Goal: Information Seeking & Learning: Check status

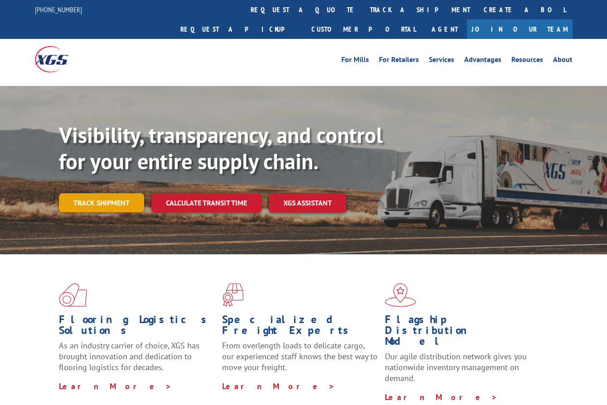
click at [129, 193] on link "Track shipment" at bounding box center [101, 202] width 85 height 19
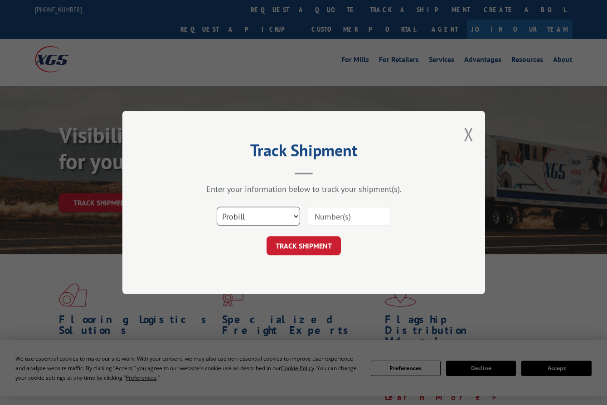
drag, startPoint x: 269, startPoint y: 217, endPoint x: 265, endPoint y: 223, distance: 7.2
click at [269, 217] on select "Select category... Probill BOL PO" at bounding box center [258, 216] width 83 height 19
select select "bol"
click at [217, 207] on select "Select category... Probill BOL PO" at bounding box center [258, 216] width 83 height 19
click at [329, 218] on input at bounding box center [348, 216] width 83 height 19
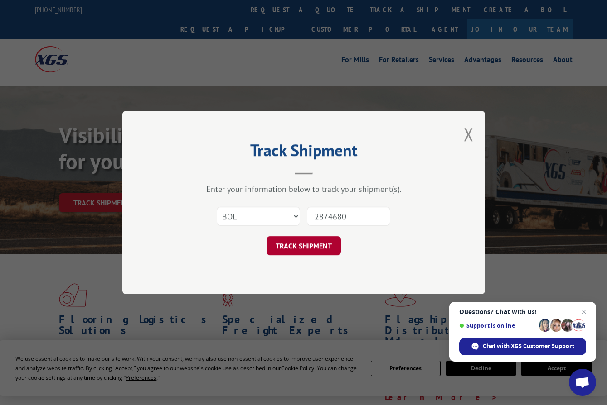
type input "2874680"
click at [332, 245] on button "TRACK SHIPMENT" at bounding box center [303, 245] width 74 height 19
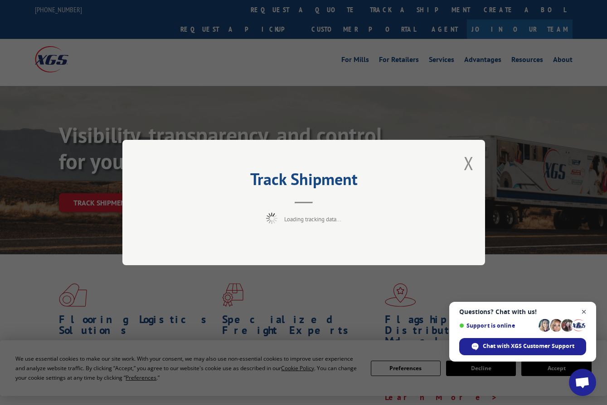
click at [580, 315] on span "Close chat" at bounding box center [583, 312] width 11 height 11
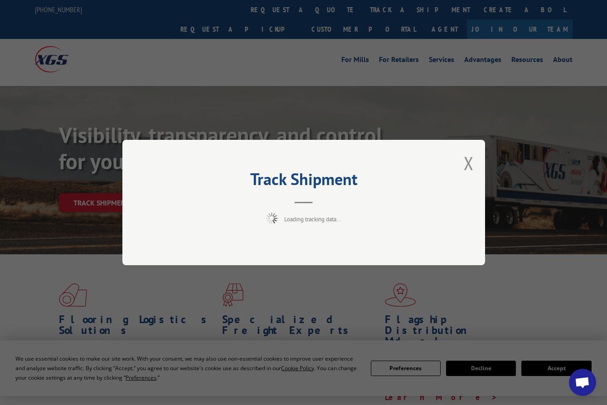
click at [294, 76] on div "Track Shipment Loading tracking data..." at bounding box center [303, 202] width 607 height 405
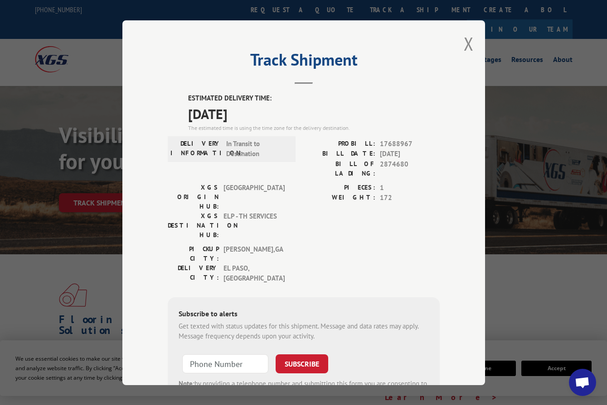
drag, startPoint x: 193, startPoint y: 120, endPoint x: 293, endPoint y: 117, distance: 99.2
click at [293, 117] on span "[DATE]" at bounding box center [313, 113] width 251 height 20
drag, startPoint x: 200, startPoint y: 119, endPoint x: 252, endPoint y: 120, distance: 51.7
click at [252, 120] on span "[DATE]" at bounding box center [313, 113] width 251 height 20
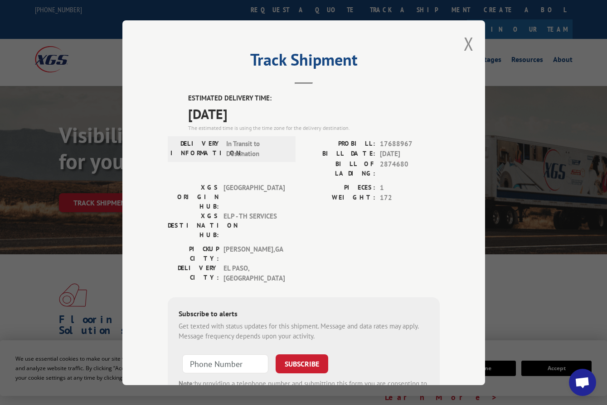
click at [252, 124] on div "The estimated time is using the time zone for the delivery destination." at bounding box center [313, 128] width 251 height 8
type input "+1 (___) ___-____"
click at [226, 354] on input "+1 (___) ___-____" at bounding box center [225, 363] width 86 height 19
click at [261, 235] on div "ESTIMATED DELIVERY TIME: [DATE] The estimated time is using the time zone for t…" at bounding box center [304, 256] width 272 height 327
drag, startPoint x: 210, startPoint y: 142, endPoint x: 251, endPoint y: 149, distance: 42.2
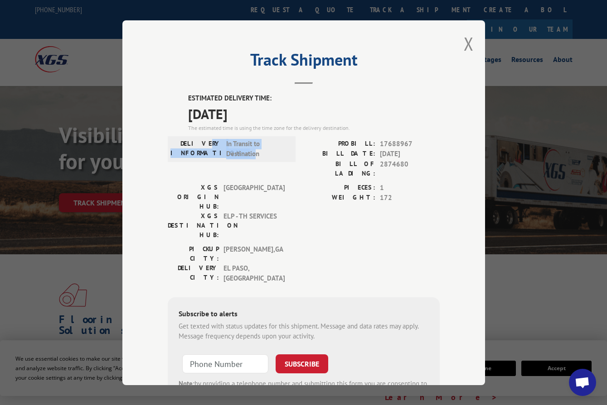
click at [251, 149] on div "DELIVERY INFORMATION: In Transit to Destination" at bounding box center [231, 149] width 122 height 20
click at [251, 149] on span "In Transit to Destination" at bounding box center [256, 149] width 61 height 20
drag, startPoint x: 223, startPoint y: 140, endPoint x: 258, endPoint y: 140, distance: 35.3
click at [258, 140] on span "In Transit to Destination" at bounding box center [256, 149] width 61 height 20
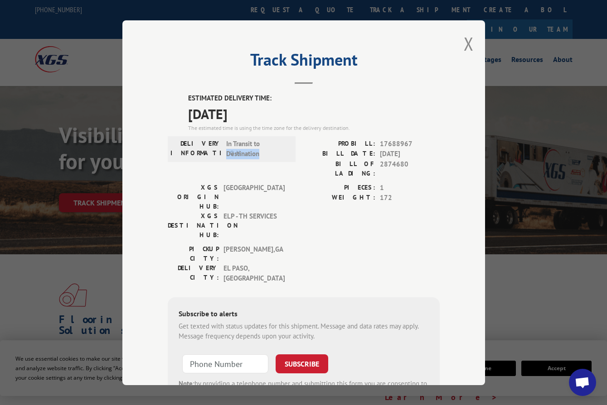
drag, startPoint x: 221, startPoint y: 152, endPoint x: 258, endPoint y: 151, distance: 37.2
click at [258, 151] on div "DELIVERY INFORMATION: In Transit to Destination" at bounding box center [231, 149] width 122 height 20
click at [258, 151] on span "In Transit to Destination" at bounding box center [256, 149] width 61 height 20
drag, startPoint x: 375, startPoint y: 141, endPoint x: 398, endPoint y: 159, distance: 28.7
click at [398, 159] on div "PROBILL: 17688967 BILL DATE: [DATE] BILL OF LADING: 2874680" at bounding box center [371, 158] width 136 height 39
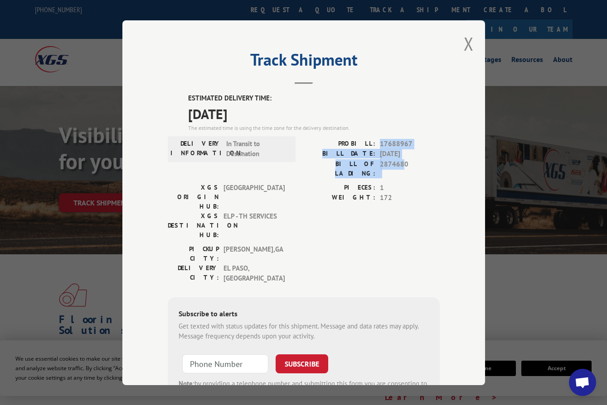
click at [398, 159] on span "2874680" at bounding box center [410, 168] width 60 height 19
drag, startPoint x: 404, startPoint y: 164, endPoint x: 374, endPoint y: 141, distance: 38.2
click at [373, 143] on div "PROBILL: 17688967 BILL DATE: [DATE] BILL OF LADING: 2874680" at bounding box center [371, 158] width 136 height 39
click at [374, 141] on div "PROBILL: 17688967" at bounding box center [371, 144] width 136 height 10
drag, startPoint x: 376, startPoint y: 159, endPoint x: 402, endPoint y: 159, distance: 26.3
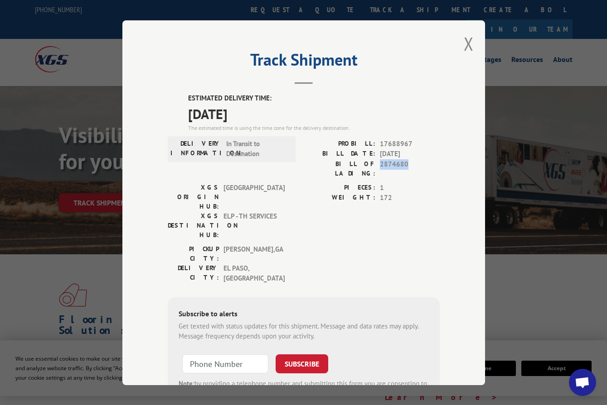
click at [402, 159] on div "BILL OF LADING: 2874680" at bounding box center [371, 168] width 136 height 19
click at [402, 159] on span "2874680" at bounding box center [410, 168] width 60 height 19
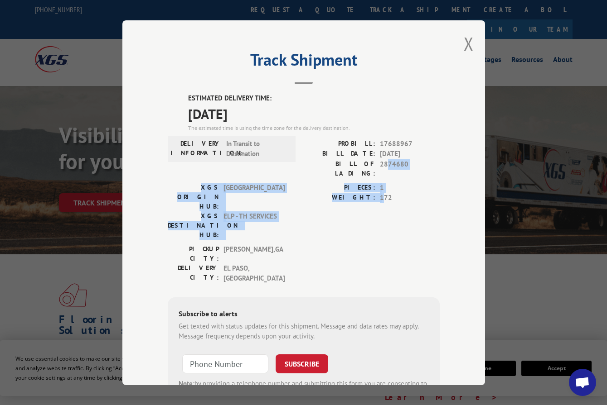
drag, startPoint x: 382, startPoint y: 168, endPoint x: 381, endPoint y: 191, distance: 23.1
click at [381, 191] on div "ESTIMATED DELIVERY TIME: [DATE] The estimated time is using the time zone for t…" at bounding box center [304, 256] width 272 height 327
click at [236, 183] on span "[GEOGRAPHIC_DATA]" at bounding box center [253, 197] width 61 height 29
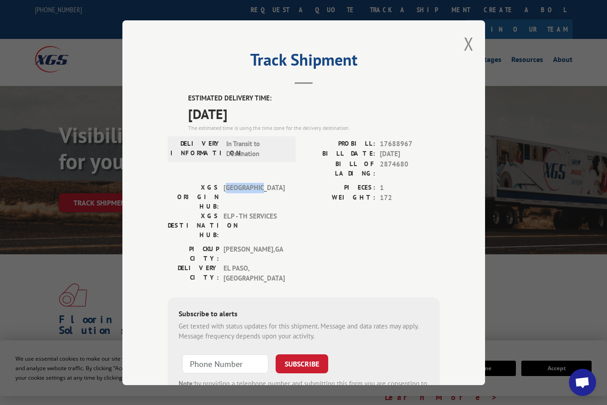
drag, startPoint x: 225, startPoint y: 173, endPoint x: 265, endPoint y: 176, distance: 40.9
click at [265, 183] on span "[GEOGRAPHIC_DATA]" at bounding box center [253, 197] width 61 height 29
drag, startPoint x: 226, startPoint y: 183, endPoint x: 271, endPoint y: 183, distance: 44.4
click at [271, 211] on span "ELP - TH SERVICES" at bounding box center [253, 225] width 61 height 29
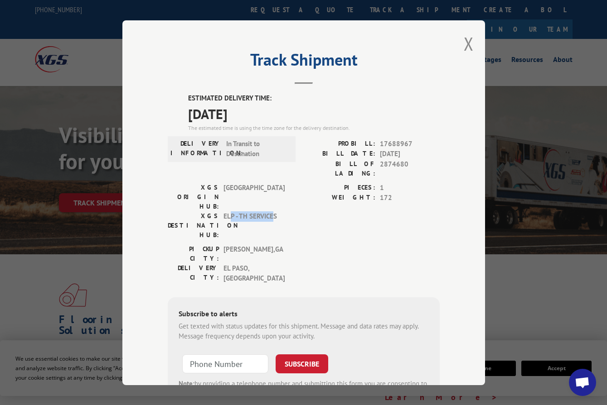
click at [271, 211] on span "ELP - TH SERVICES" at bounding box center [253, 225] width 61 height 29
drag, startPoint x: 271, startPoint y: 183, endPoint x: 223, endPoint y: 186, distance: 48.1
click at [223, 211] on span "ELP - TH SERVICES" at bounding box center [253, 225] width 61 height 29
click at [464, 47] on button "Close modal" at bounding box center [468, 44] width 10 height 24
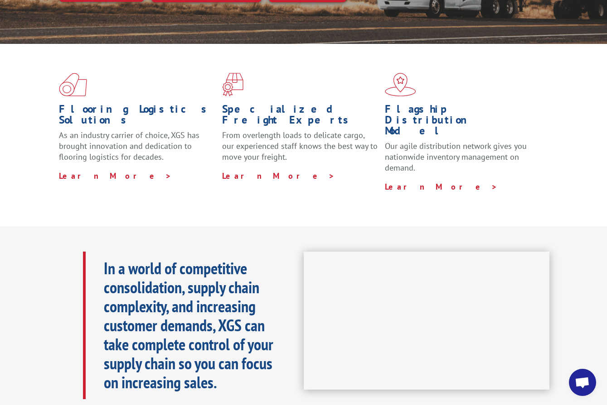
scroll to position [226, 0]
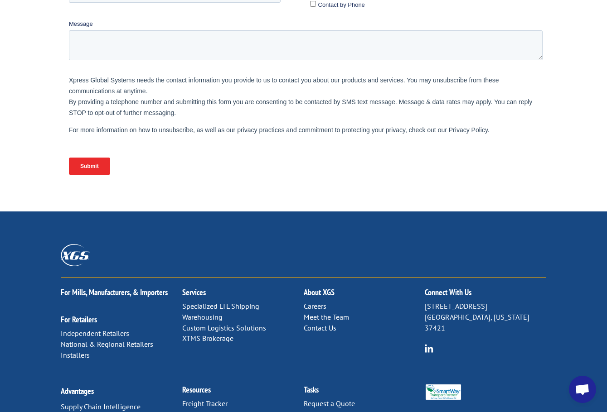
scroll to position [394, 0]
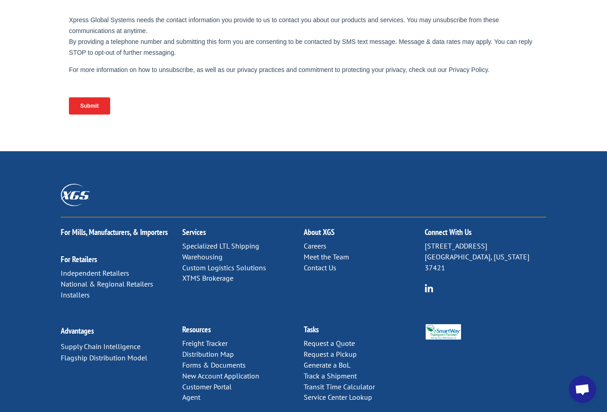
click at [459, 228] on h2 "Connect With Us" at bounding box center [484, 234] width 121 height 13
click at [457, 228] on h2 "Connect With Us" at bounding box center [484, 234] width 121 height 13
drag, startPoint x: 424, startPoint y: 215, endPoint x: 439, endPoint y: 214, distance: 15.4
click at [431, 217] on div "For Mills, Manufacturers, & Importers For Retailers Independent Retailers Natio…" at bounding box center [303, 265] width 485 height 97
click at [439, 241] on p "6137 Shallowford Rd Chattanooga, Tennessee 37421" at bounding box center [484, 257] width 121 height 32
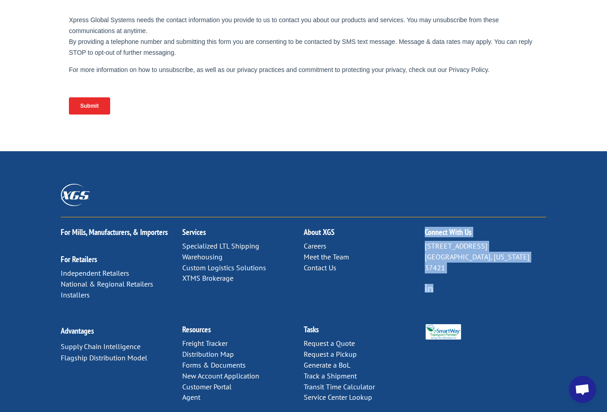
drag, startPoint x: 391, startPoint y: 226, endPoint x: 458, endPoint y: 235, distance: 67.1
click at [458, 235] on div "For Mills, Manufacturers, & Importers For Retailers Independent Retailers Natio…" at bounding box center [303, 265] width 485 height 97
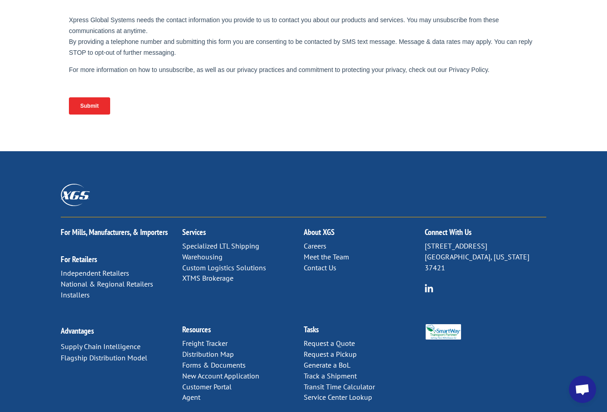
click at [458, 235] on div "Connect With Us 6137 Shallowford Rd Chattanooga, Tennessee 37421" at bounding box center [484, 256] width 121 height 78
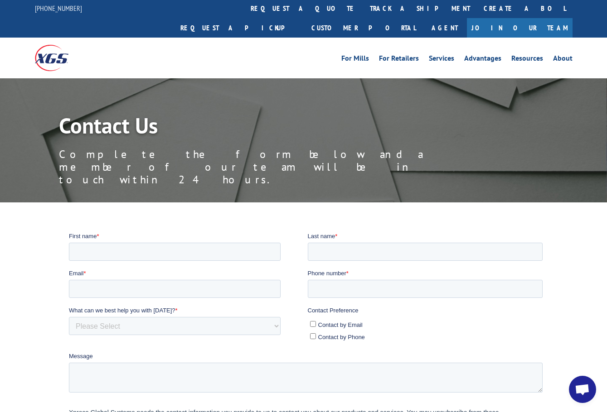
scroll to position [0, 0]
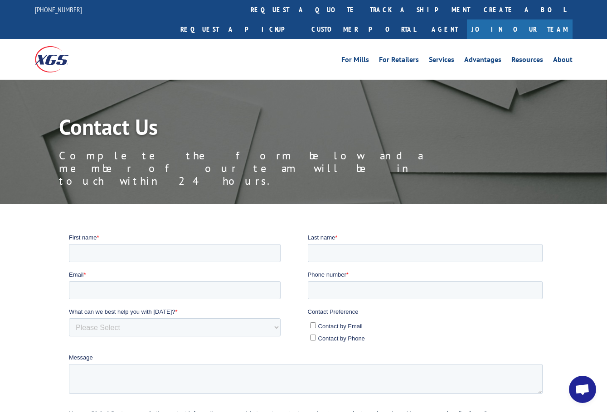
click at [58, 15] on p "[PHONE_NUMBER]" at bounding box center [58, 9] width 47 height 11
